Goal: Task Accomplishment & Management: Manage account settings

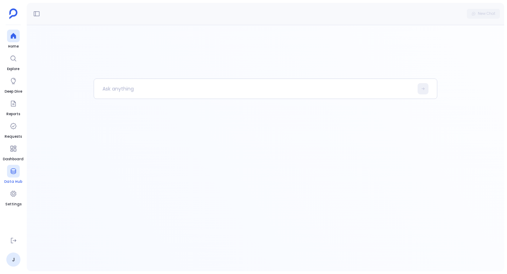
click at [18, 180] on span "Data Hub" at bounding box center [13, 182] width 18 height 6
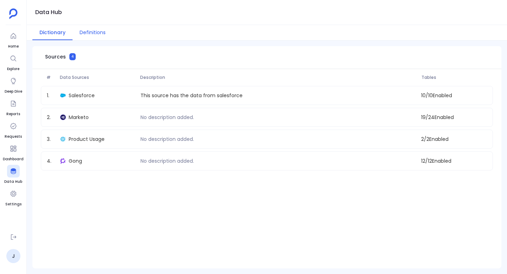
click at [88, 34] on button "Definitions" at bounding box center [93, 32] width 40 height 15
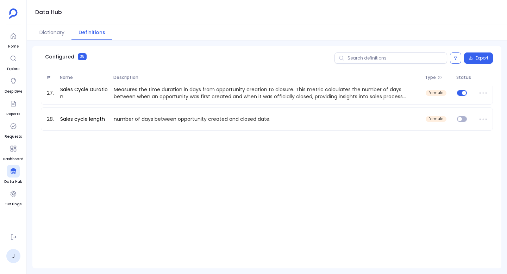
scroll to position [737, 0]
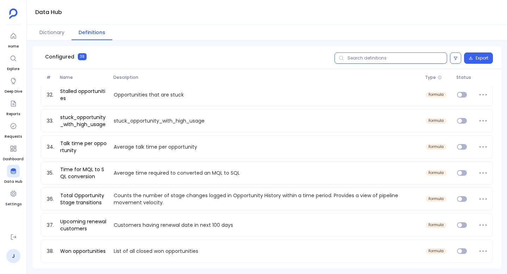
click at [394, 61] on input "text" at bounding box center [390, 57] width 113 height 11
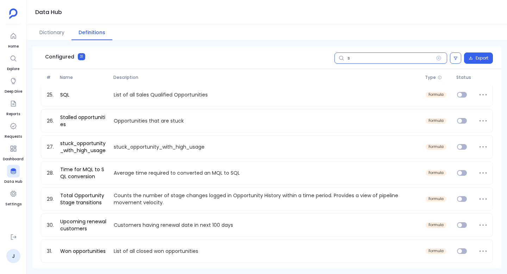
scroll to position [0, 0]
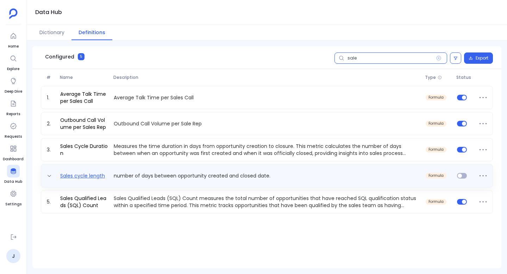
type input "sale"
click at [84, 177] on link "Sales cycle length" at bounding box center [82, 175] width 50 height 7
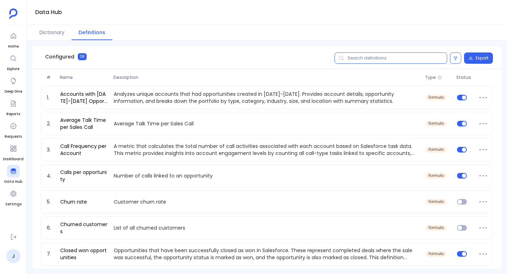
click at [386, 59] on input "text" at bounding box center [390, 57] width 113 height 11
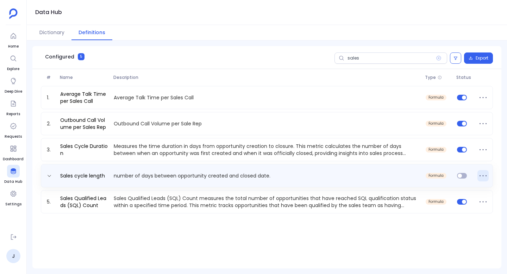
click at [480, 176] on icon at bounding box center [482, 175] width 11 height 11
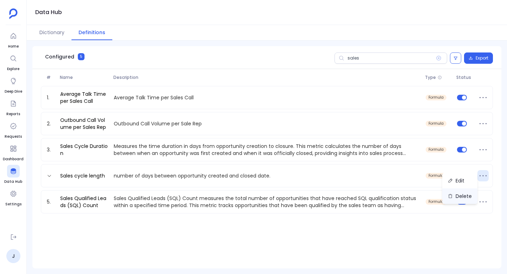
click at [464, 194] on button "Delete" at bounding box center [459, 195] width 35 height 15
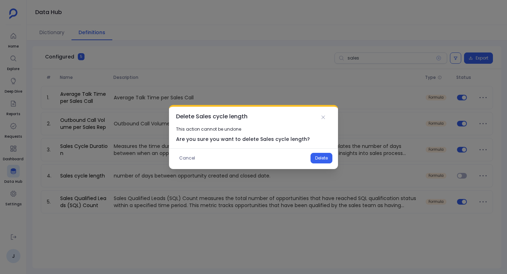
click at [322, 166] on div "This action cannot be undone Are you sure you want to delete Sales cycle length…" at bounding box center [253, 145] width 169 height 48
click at [322, 160] on button "Delete" at bounding box center [321, 158] width 22 height 11
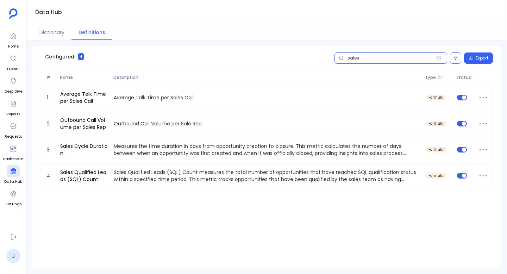
click at [408, 60] on input "sales" at bounding box center [390, 57] width 113 height 11
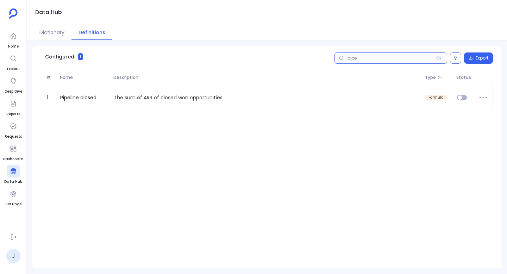
type input "pipe"
